Goal: Find specific page/section: Find specific page/section

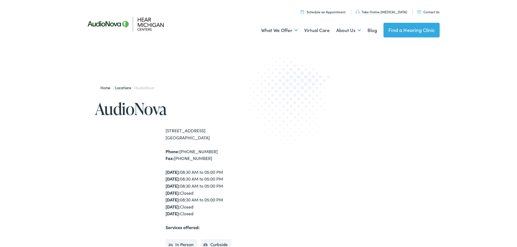
click at [85, 77] on div "Home / Locations / AudioNova AudioNova [STREET_ADDRESS] Phone: [PHONE_NUMBER] F…" at bounding box center [260, 200] width 521 height 296
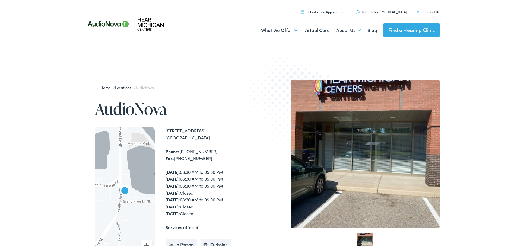
click at [91, 69] on div "Home / Locations / AudioNova AudioNova ← Move left → Move right ↑ Move up ↓ Mov…" at bounding box center [260, 200] width 521 height 296
click at [20, 86] on div "Home / Locations / AudioNova AudioNova ← Move left → Move right ↑ Move up ↓ Mov…" at bounding box center [260, 200] width 521 height 296
click at [45, 65] on div "Home / Locations / AudioNova AudioNova ← Move left → Move right ↑ Move up ↓ Mov…" at bounding box center [260, 200] width 521 height 296
click at [123, 77] on div "Home / Locations / AudioNova AudioNova ← Move left → Move right ↑ Move up ↓ Mov…" at bounding box center [260, 200] width 521 height 296
click at [193, 129] on div "[STREET_ADDRESS]" at bounding box center [213, 133] width 95 height 14
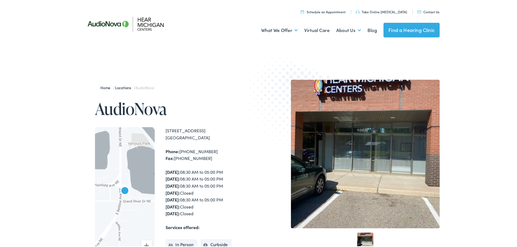
copy div "Beltline"
click at [193, 129] on div "[STREET_ADDRESS]" at bounding box center [213, 133] width 95 height 14
click at [19, 102] on div "Home / Locations / AudioNova AudioNova ← Move left → Move right ↑ Move up ↓ Mov…" at bounding box center [260, 200] width 521 height 296
click at [31, 81] on div "Home / Locations / AudioNova AudioNova ← Move left → Move right ↑ Move up ↓ Mov…" at bounding box center [260, 200] width 521 height 296
click at [83, 83] on div "Home / Locations / AudioNova AudioNova ← Move left → Move right ↑ Move up ↓ Mov…" at bounding box center [170, 199] width 179 height 241
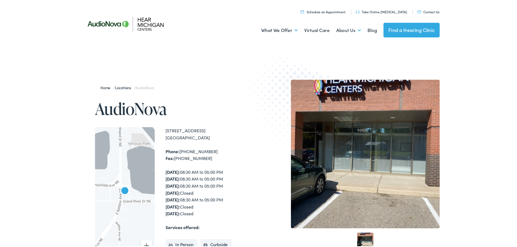
click at [170, 128] on div "[STREET_ADDRESS]" at bounding box center [213, 133] width 95 height 14
click at [207, 124] on div "Home / Locations / AudioNova AudioNova ← Move left → Move right ↑ Move up ↓ Mov…" at bounding box center [170, 199] width 179 height 241
click at [214, 128] on div "[STREET_ADDRESS]" at bounding box center [213, 133] width 95 height 14
copy div "[STREET_ADDRESS]"
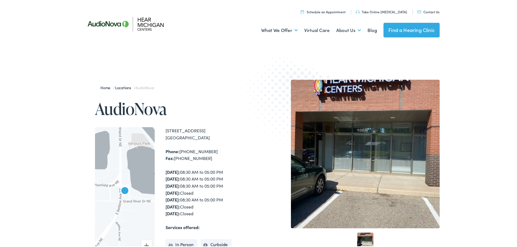
click at [226, 129] on div "[STREET_ADDRESS]" at bounding box center [213, 133] width 95 height 14
click at [238, 129] on img at bounding box center [291, 107] width 119 height 130
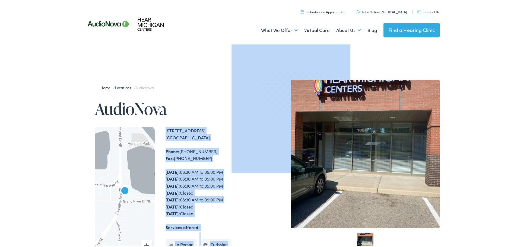
drag, startPoint x: 158, startPoint y: 129, endPoint x: 238, endPoint y: 127, distance: 80.1
click at [238, 127] on div "Home / Locations / AudioNova AudioNova ← Move left → Move right ↑ Move up ↓ Mov…" at bounding box center [260, 199] width 359 height 241
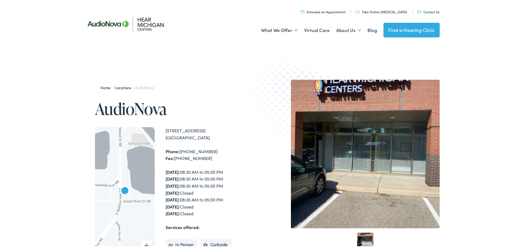
click at [158, 127] on div "← Move left → Move right ↑ Move up ↓ Move down + Zoom in - Zoom out Home Jump l…" at bounding box center [178, 197] width 166 height 142
drag, startPoint x: 163, startPoint y: 128, endPoint x: 220, endPoint y: 129, distance: 56.2
click at [220, 129] on div "[STREET_ADDRESS]" at bounding box center [213, 133] width 95 height 14
copy div "[STREET_ADDRESS]"
click at [35, 110] on div "Home / Locations / AudioNova AudioNova ← Move left → Move right ↑ Move up ↓ Mov…" at bounding box center [260, 200] width 521 height 296
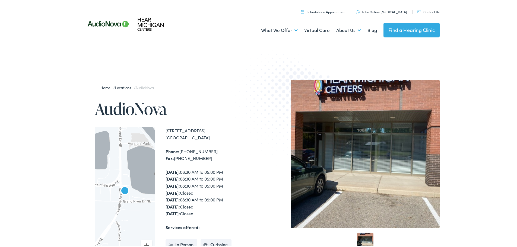
click at [85, 93] on div "Home / Locations / AudioNova AudioNova ← Move left → Move right ↑ Move up ↓ Mov…" at bounding box center [170, 199] width 179 height 241
click at [82, 125] on div "Home / Locations / AudioNova AudioNova ← Move left → Move right ↑ Move up ↓ Mov…" at bounding box center [170, 199] width 179 height 241
drag, startPoint x: 82, startPoint y: 125, endPoint x: 97, endPoint y: 123, distance: 15.1
click at [87, 123] on div "Home / Locations / AudioNova AudioNova ← Move left → Move right ↑ Move up ↓ Mov…" at bounding box center [170, 199] width 179 height 241
